Goal: Understand process/instructions

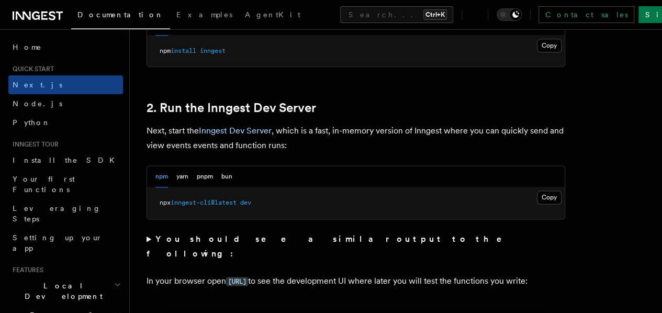
scroll to position [732, 0]
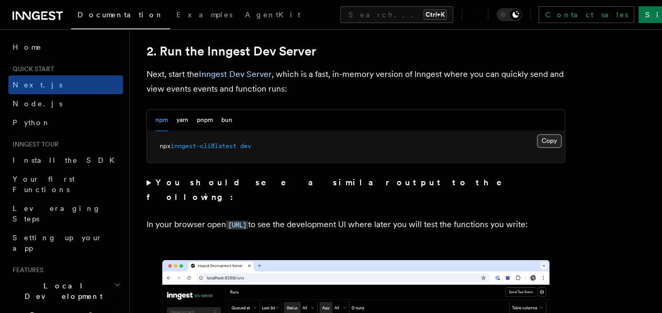
click at [537, 147] on button "Copy Copied" at bounding box center [549, 141] width 25 height 14
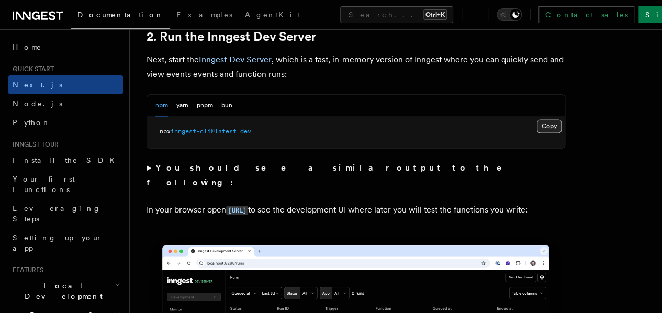
click at [537, 133] on button "Copy Copied" at bounding box center [549, 126] width 25 height 14
click at [450, 177] on summary "You should see a similar output to the following:" at bounding box center [355, 175] width 418 height 29
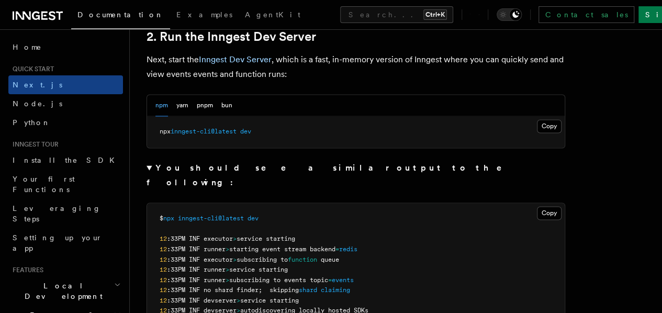
click at [150, 181] on summary "You should see a similar output to the following:" at bounding box center [355, 175] width 418 height 29
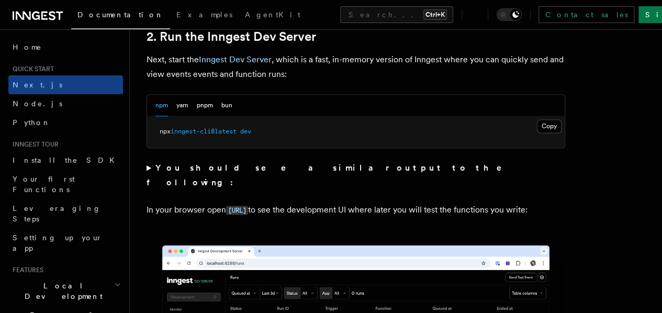
click at [377, 82] on p "Next, start the Inngest Dev Server , which is a fast, in-memory version of Inng…" at bounding box center [355, 66] width 418 height 29
